Goal: Check status: Check status

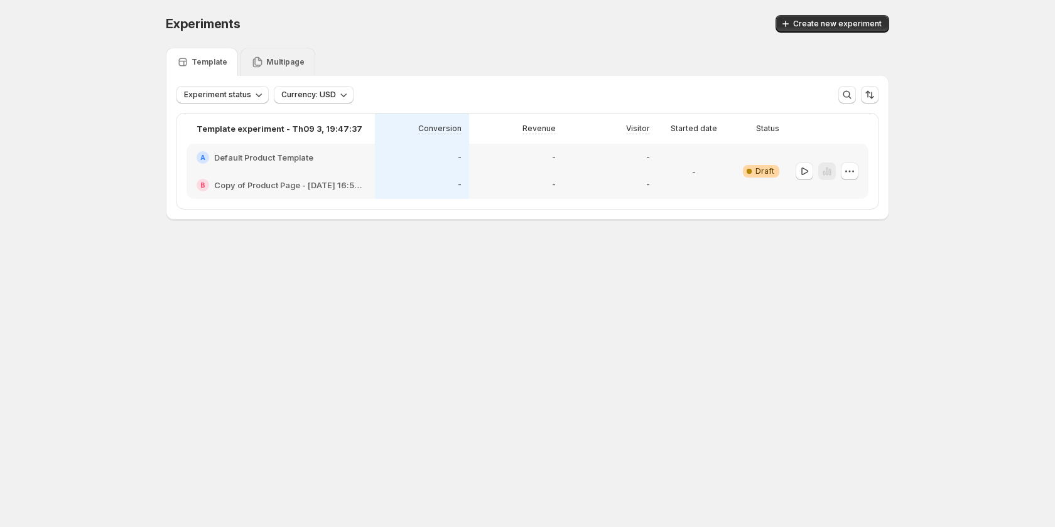
click at [291, 57] on div "Multipage" at bounding box center [277, 62] width 53 height 13
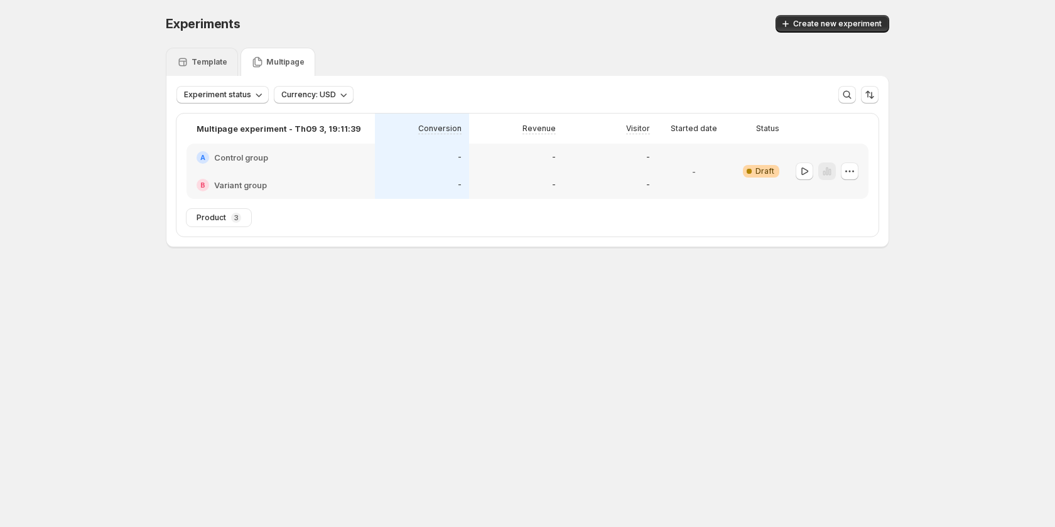
click at [207, 68] on div "Template" at bounding box center [201, 62] width 51 height 13
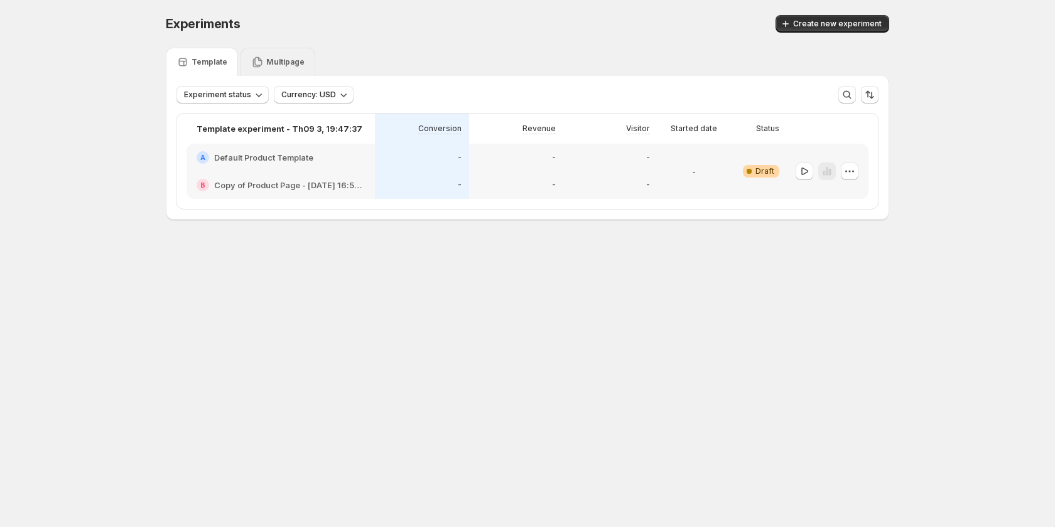
click at [278, 67] on p "Multipage" at bounding box center [285, 62] width 38 height 10
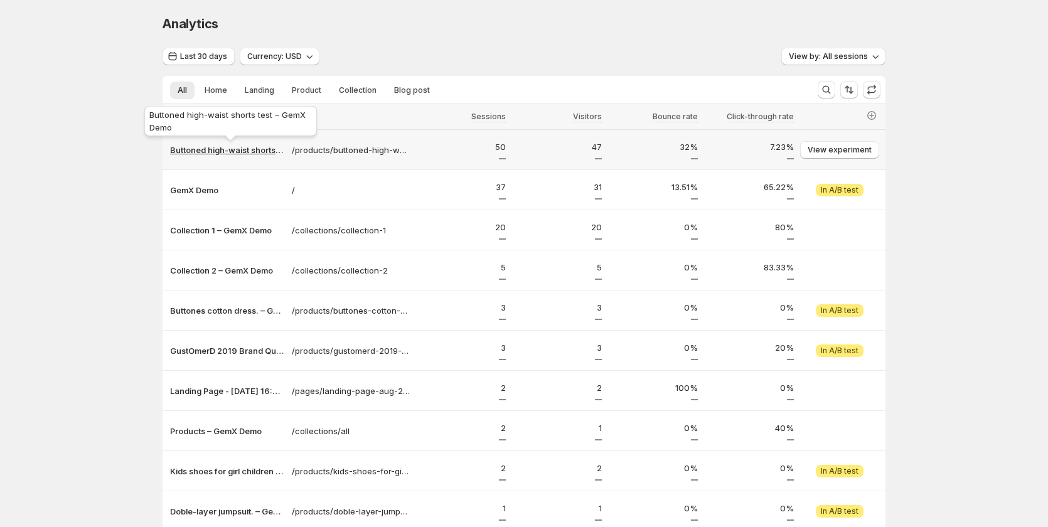
click at [284, 153] on p "Buttoned high-waist shorts test – GemX Demo" at bounding box center [227, 150] width 114 height 13
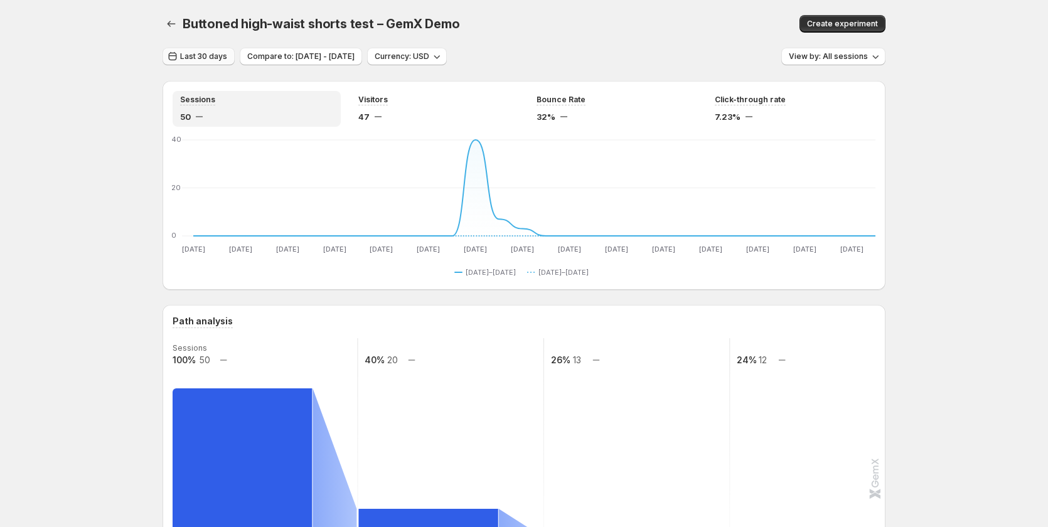
click at [207, 53] on span "Last 30 days" at bounding box center [203, 56] width 47 height 10
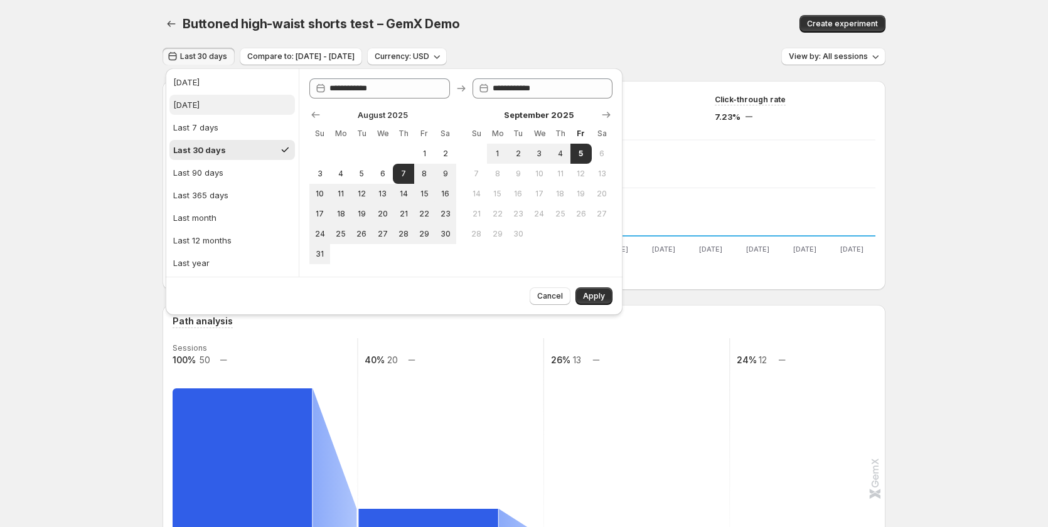
click at [218, 105] on button "Yesterday" at bounding box center [233, 105] width 126 height 20
type input "**********"
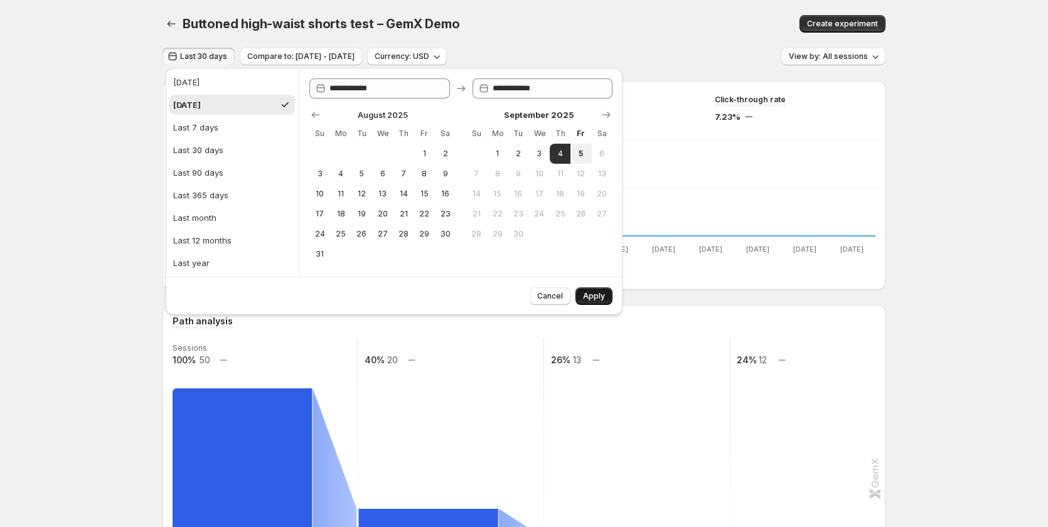
click at [593, 298] on span "Apply" at bounding box center [594, 296] width 22 height 10
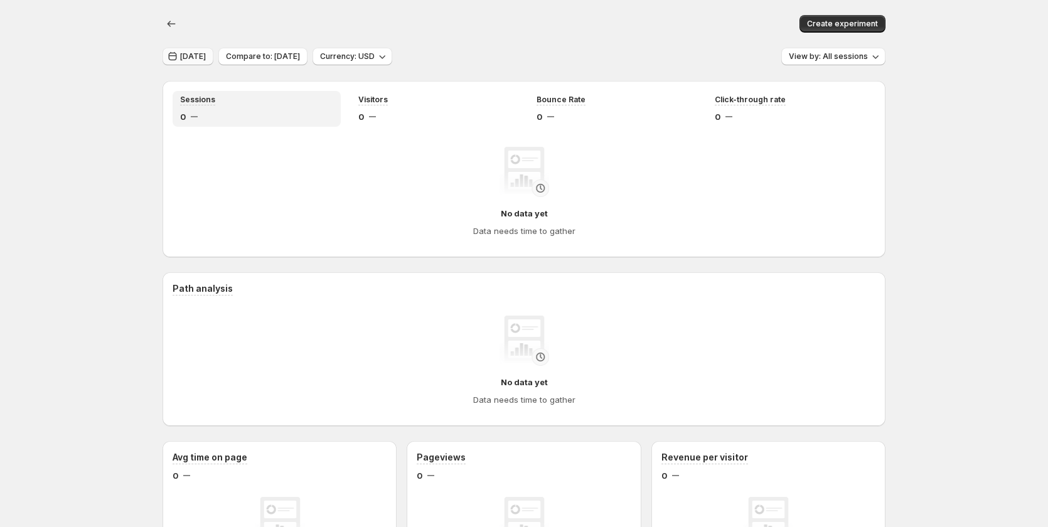
click at [191, 57] on span "Yesterday" at bounding box center [193, 56] width 26 height 10
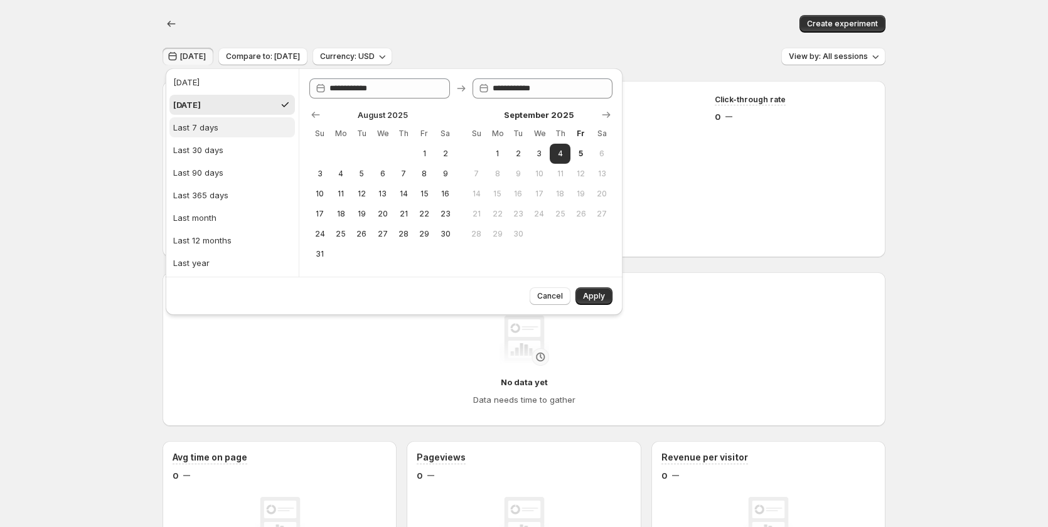
click at [226, 123] on button "Last 7 days" at bounding box center [233, 127] width 126 height 20
type input "**********"
click at [600, 293] on span "Apply" at bounding box center [594, 296] width 22 height 10
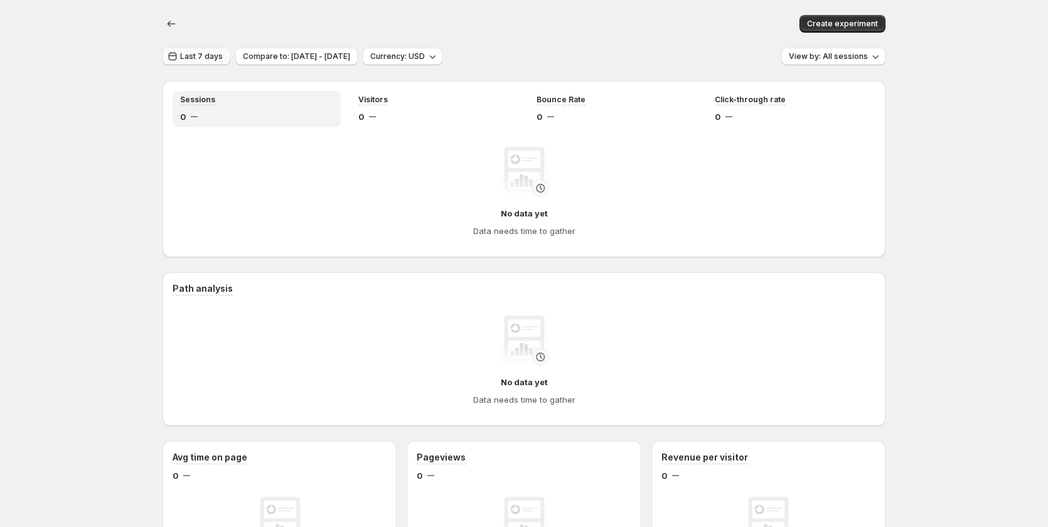
click at [187, 58] on span "Last 7 days" at bounding box center [201, 56] width 43 height 10
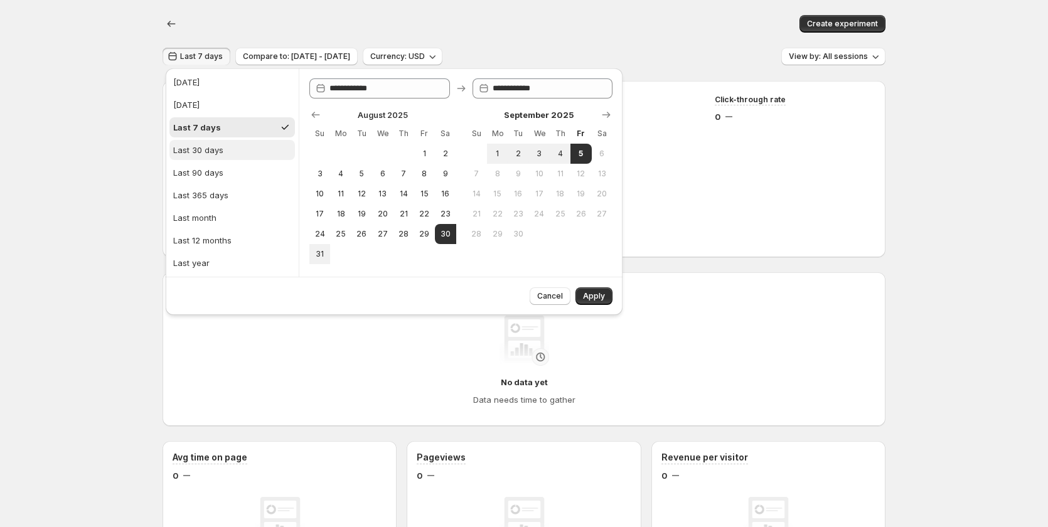
click at [212, 149] on div "Last 30 days" at bounding box center [198, 150] width 50 height 13
type input "**********"
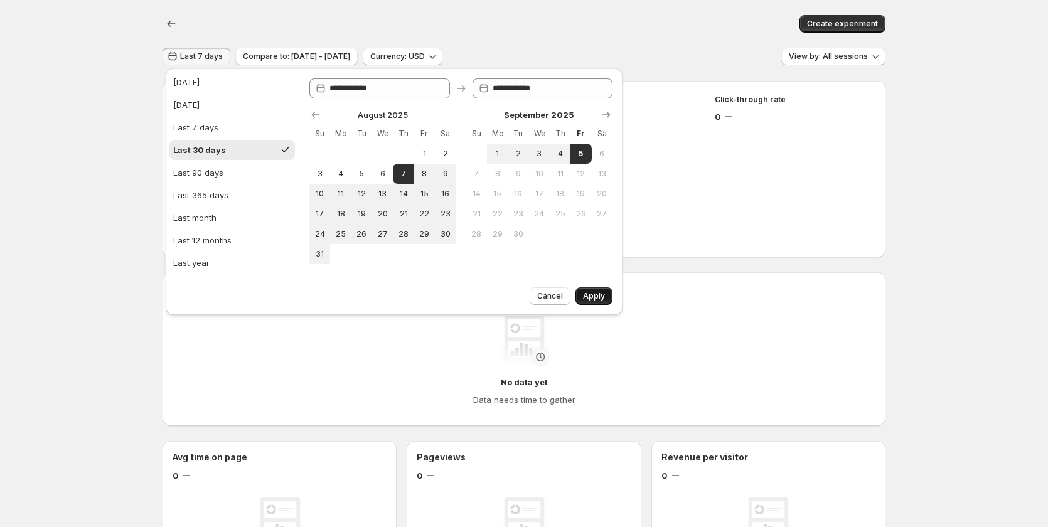
click at [608, 289] on button "Apply" at bounding box center [594, 297] width 37 height 18
